Goal: Find specific page/section: Find specific page/section

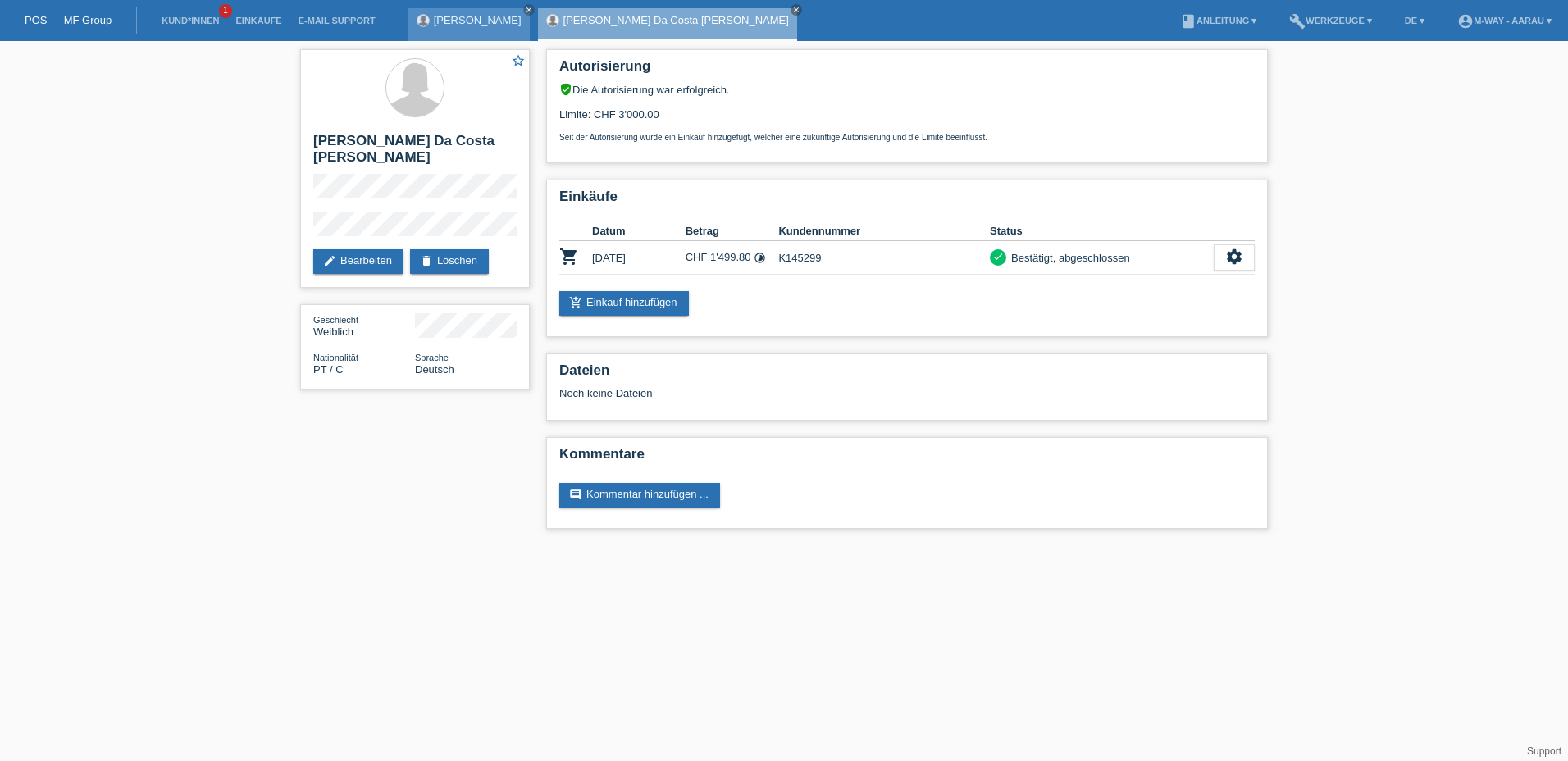
click at [465, 24] on link "[PERSON_NAME]" at bounding box center [478, 20] width 88 height 12
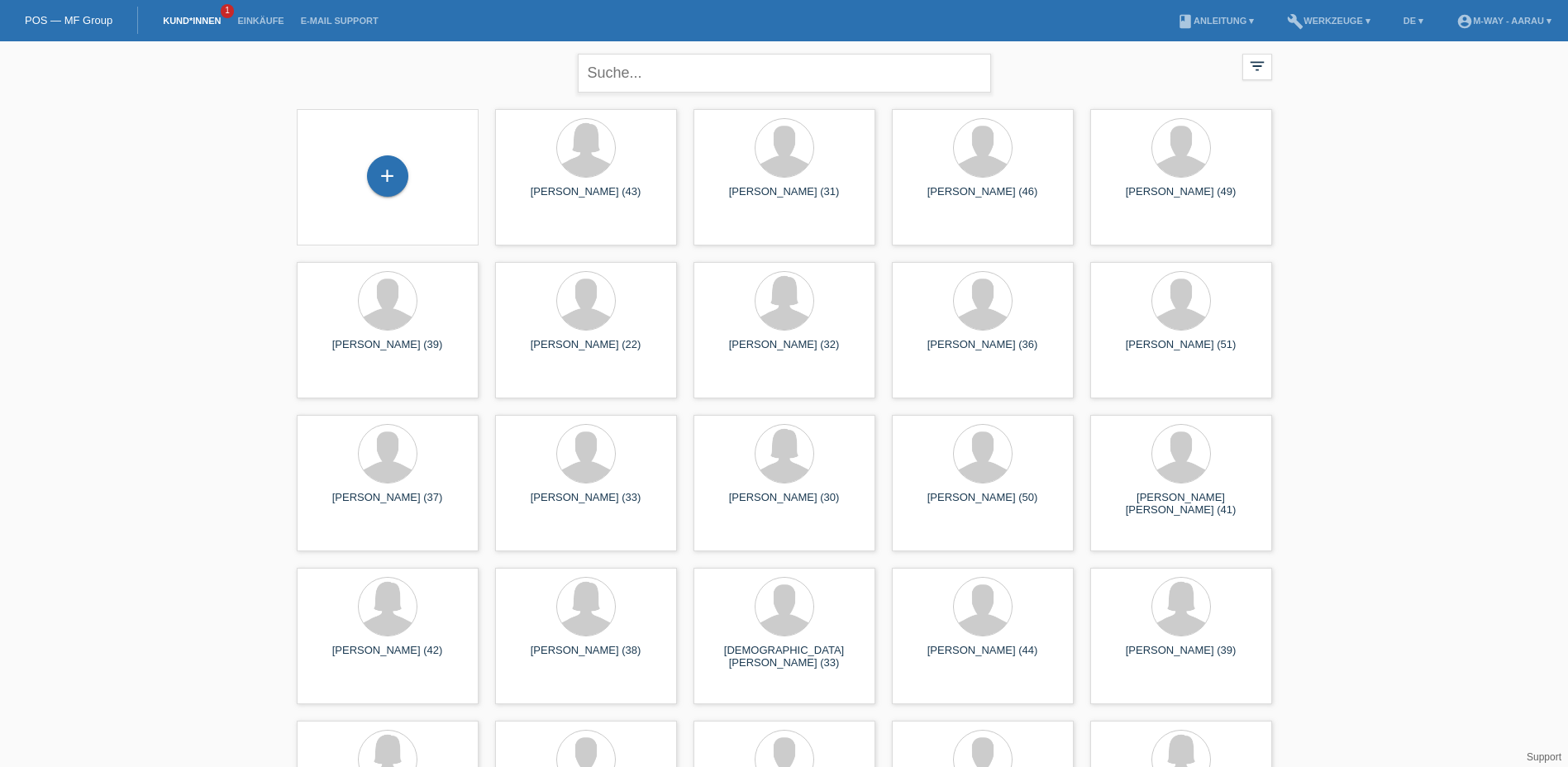
click at [654, 65] on input "text" at bounding box center [784, 73] width 413 height 39
type input "miljan"
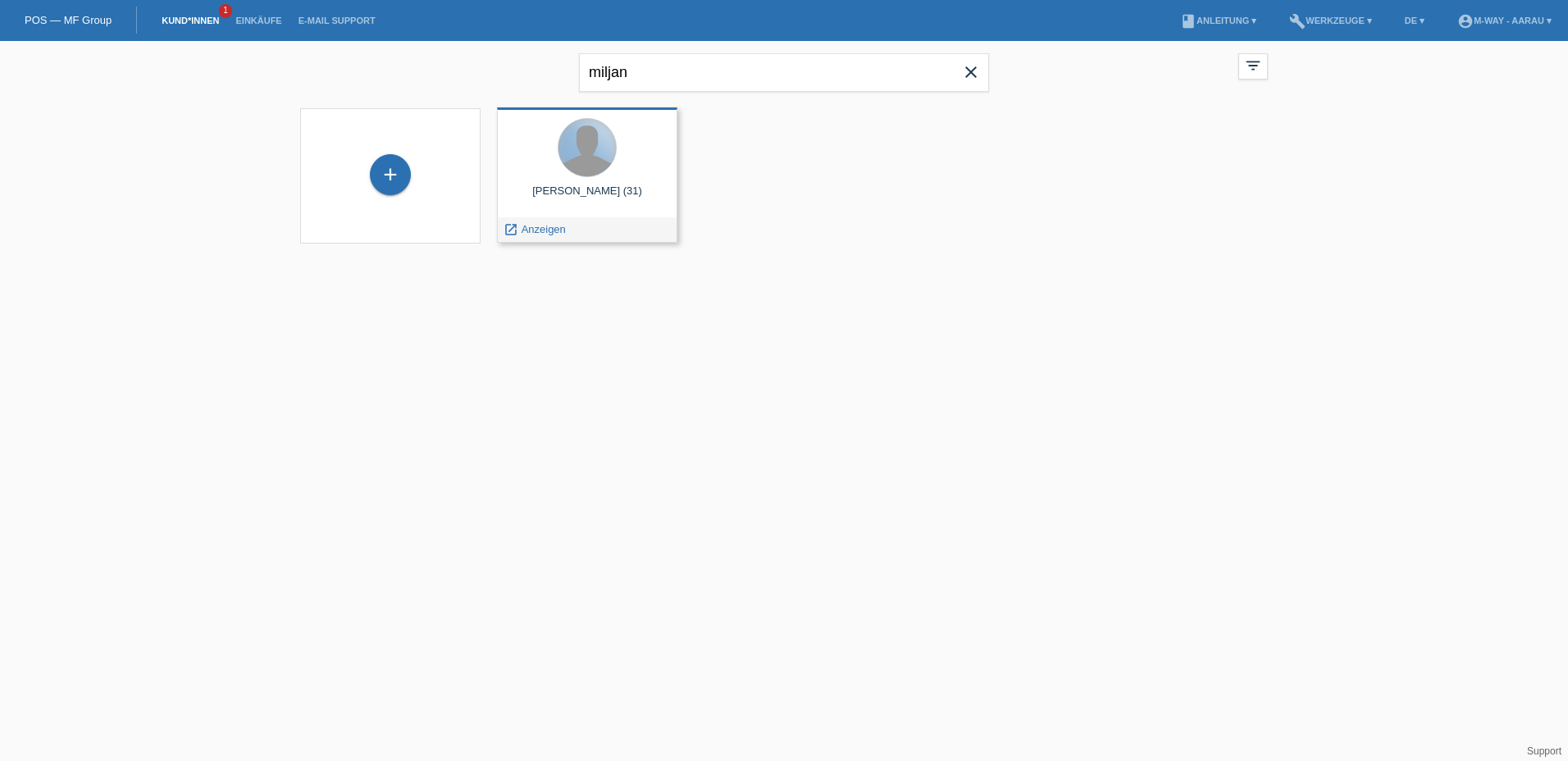
click at [603, 148] on div at bounding box center [587, 147] width 57 height 57
click at [554, 233] on span "Anzeigen" at bounding box center [543, 229] width 44 height 12
